Goal: Task Accomplishment & Management: Complete application form

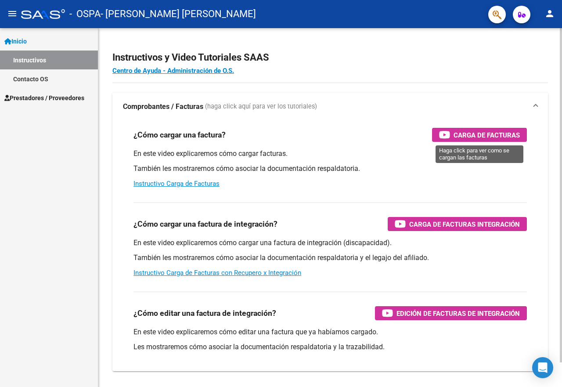
click at [480, 134] on span "Carga de Facturas" at bounding box center [487, 135] width 66 height 11
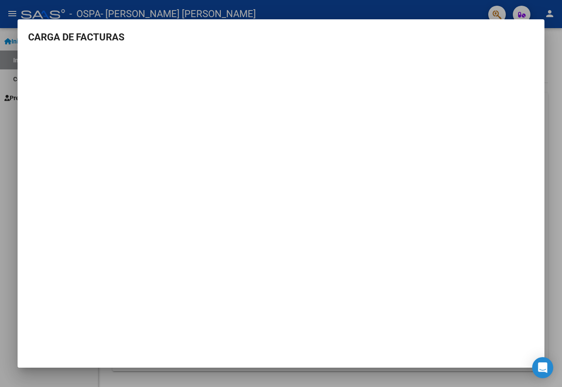
click at [286, 7] on div at bounding box center [281, 193] width 562 height 387
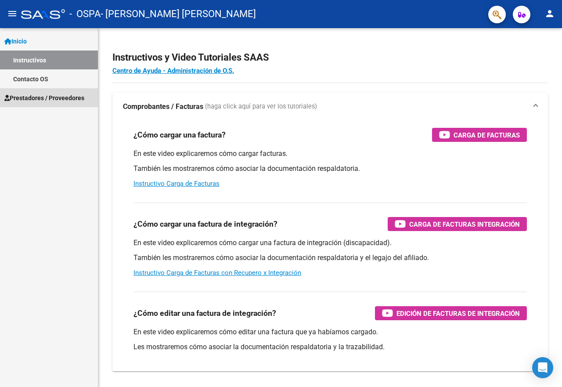
click at [40, 97] on span "Prestadores / Proveedores" at bounding box center [44, 98] width 80 height 10
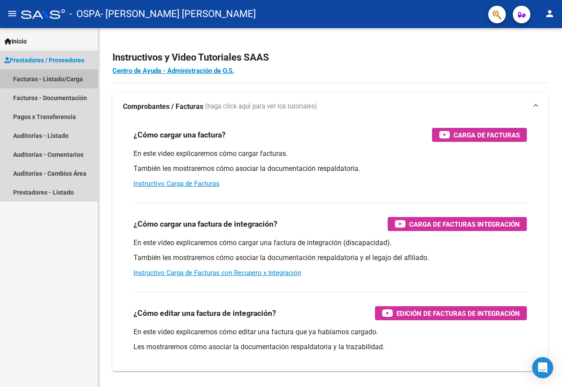
click at [47, 79] on link "Facturas - Listado/Carga" at bounding box center [49, 78] width 98 height 19
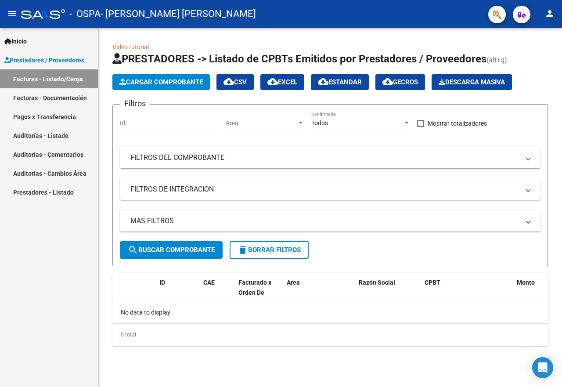
click at [191, 81] on span "Cargar Comprobante" at bounding box center [160, 82] width 83 height 8
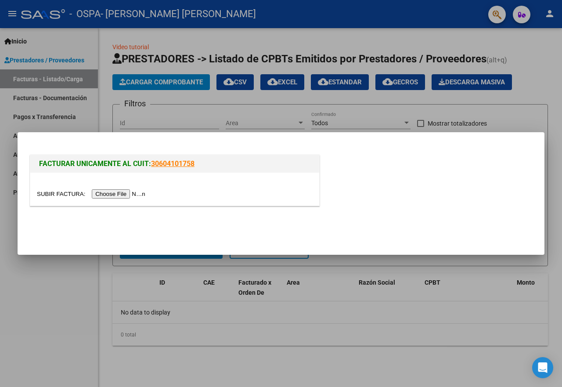
click at [129, 194] on input "file" at bounding box center [92, 193] width 111 height 9
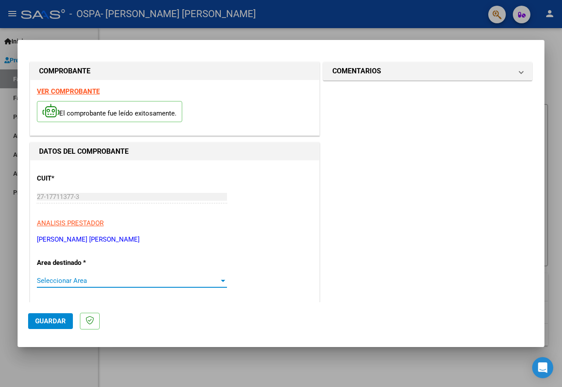
click at [219, 282] on div at bounding box center [223, 280] width 8 height 7
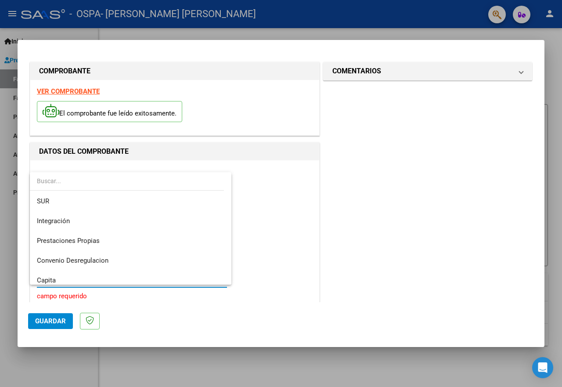
scroll to position [33, 0]
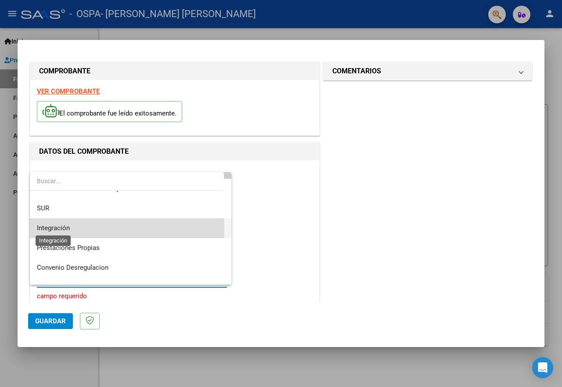
click at [63, 230] on span "Integración" at bounding box center [53, 228] width 33 height 8
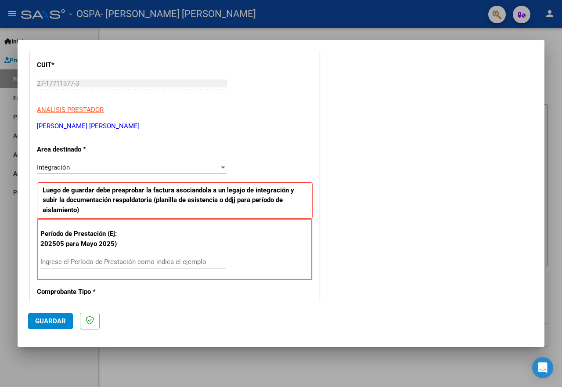
scroll to position [116, 0]
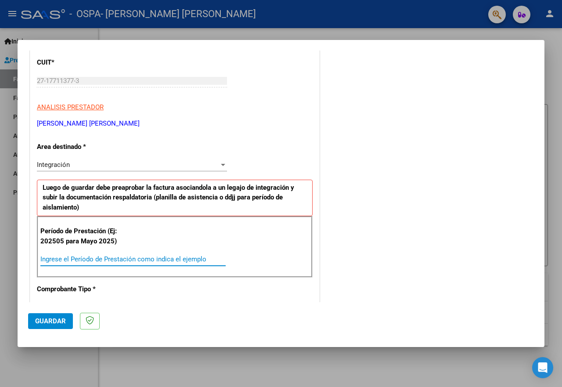
click at [71, 258] on input "Ingrese el Período de Prestación como indica el ejemplo" at bounding box center [132, 259] width 185 height 8
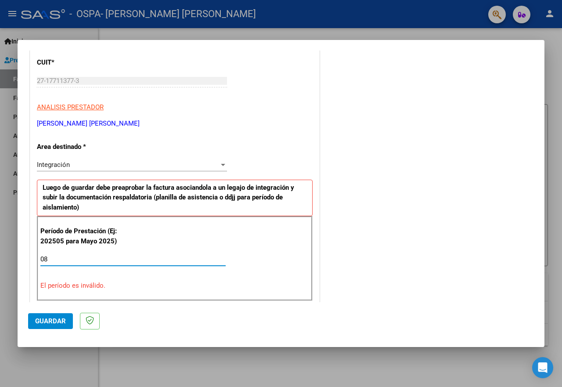
type input "8"
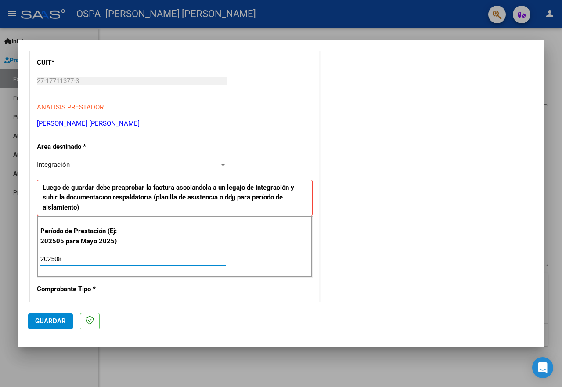
type input "202508"
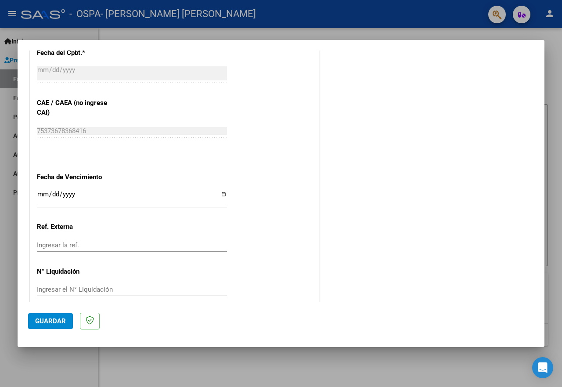
scroll to position [499, 0]
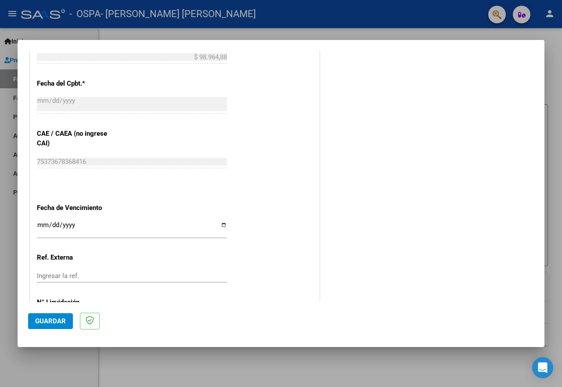
click at [61, 321] on span "Guardar" at bounding box center [50, 321] width 31 height 8
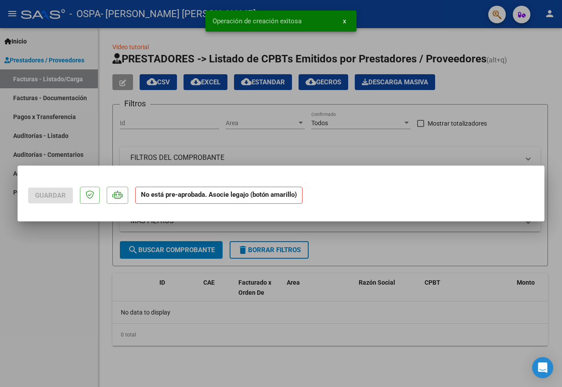
scroll to position [0, 0]
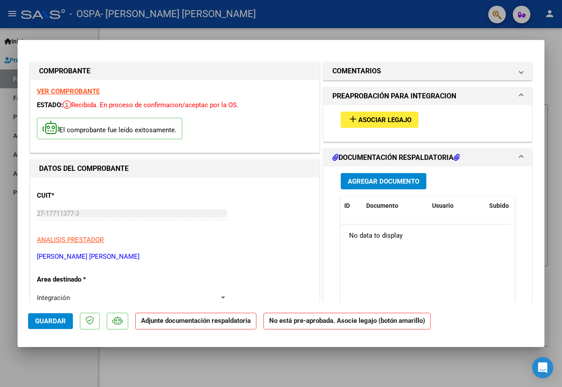
click at [386, 178] on span "Agregar Documento" at bounding box center [384, 181] width 72 height 8
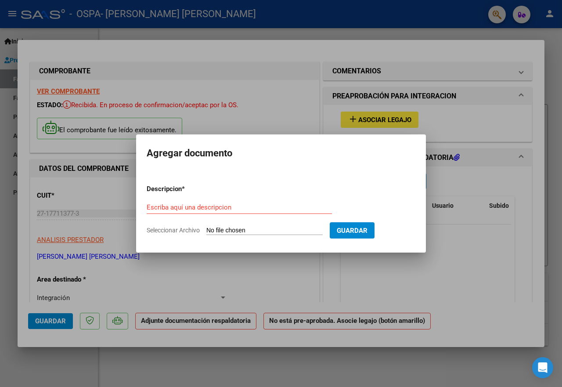
click at [242, 229] on input "Seleccionar Archivo" at bounding box center [264, 231] width 116 height 8
type input "C:\fakepath\PLANILLA ASISTENCIA BARRIOS [PERSON_NAME][DATE] OSPA.pdf"
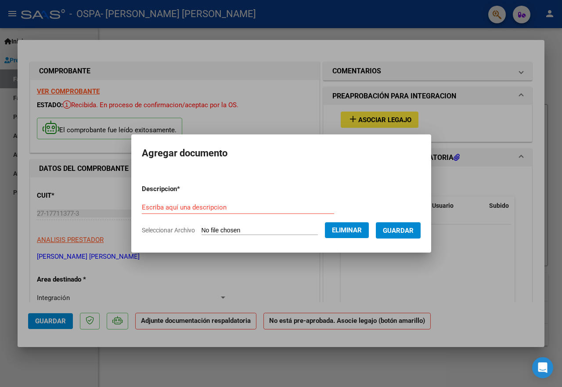
click at [405, 230] on span "Guardar" at bounding box center [398, 231] width 31 height 8
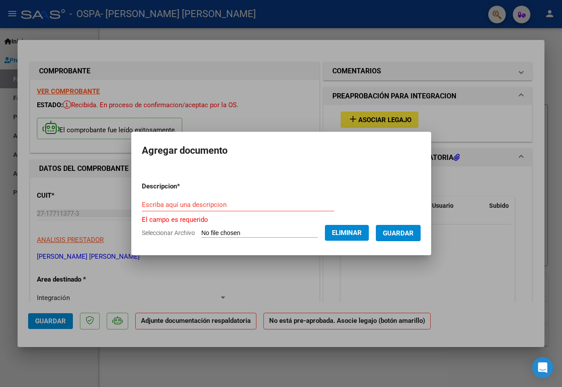
click at [195, 202] on input "Escriba aquí una descripcion" at bounding box center [238, 205] width 192 height 8
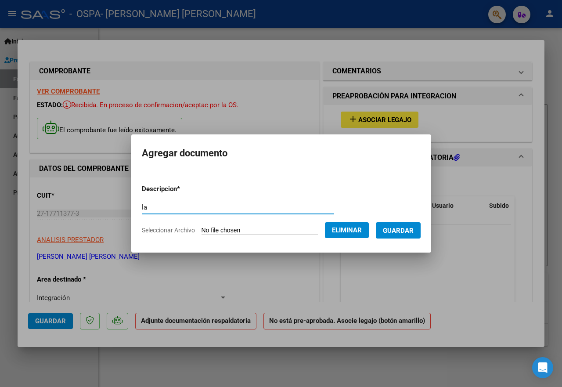
type input "a"
type input "PLANILLA DE ASISTENCIA"
click at [401, 229] on span "Guardar" at bounding box center [398, 231] width 31 height 8
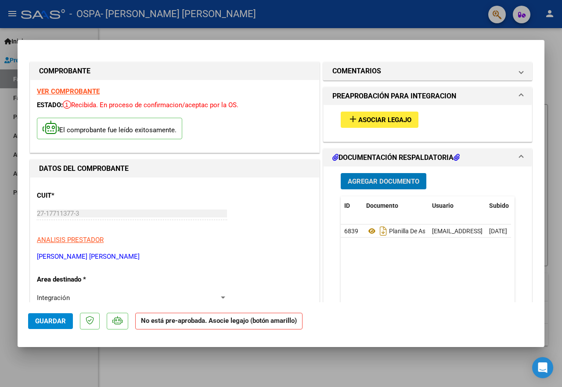
click at [11, 177] on div at bounding box center [281, 193] width 562 height 387
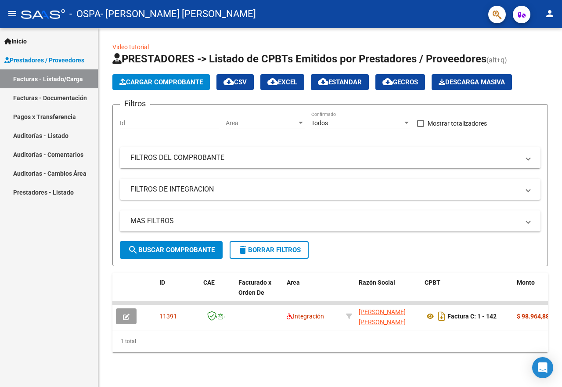
click at [57, 97] on link "Facturas - Documentación" at bounding box center [49, 97] width 98 height 19
